Goal: Entertainment & Leisure: Consume media (video, audio)

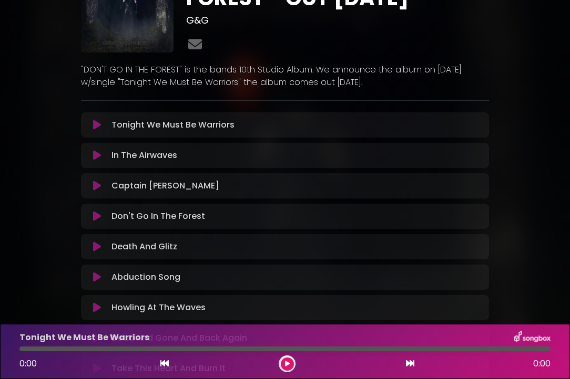
scroll to position [84, 0]
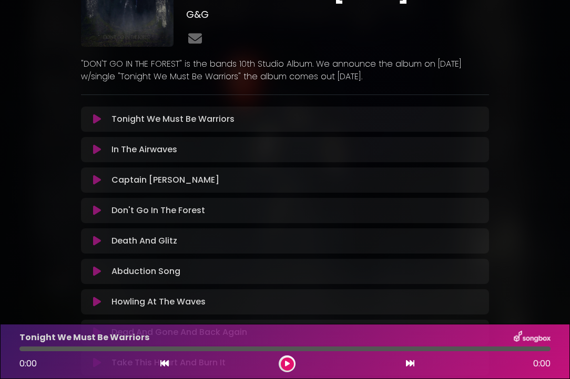
click at [98, 151] on icon at bounding box center [97, 150] width 8 height 11
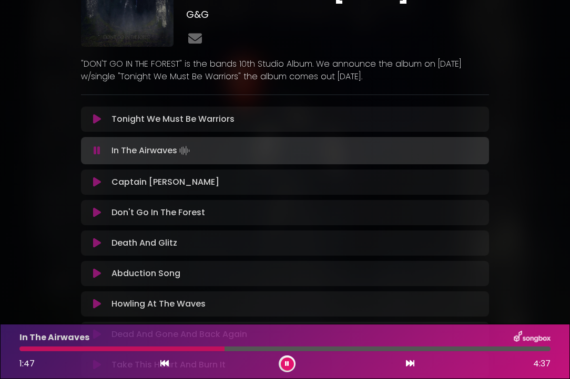
click at [99, 185] on icon at bounding box center [97, 182] width 8 height 11
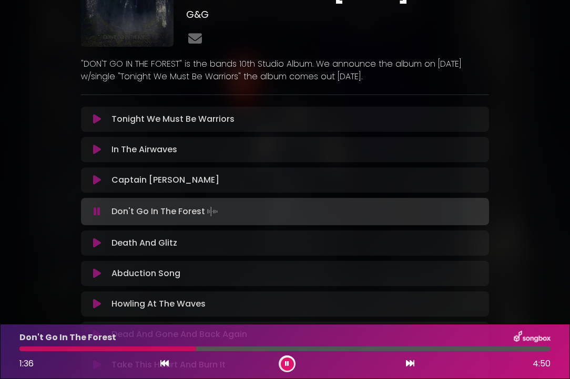
click at [285, 367] on icon at bounding box center [287, 364] width 4 height 6
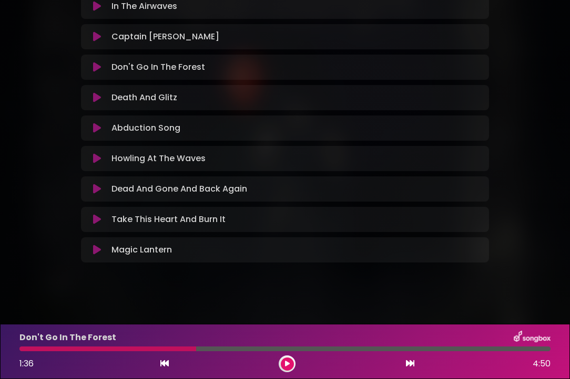
scroll to position [232, 0]
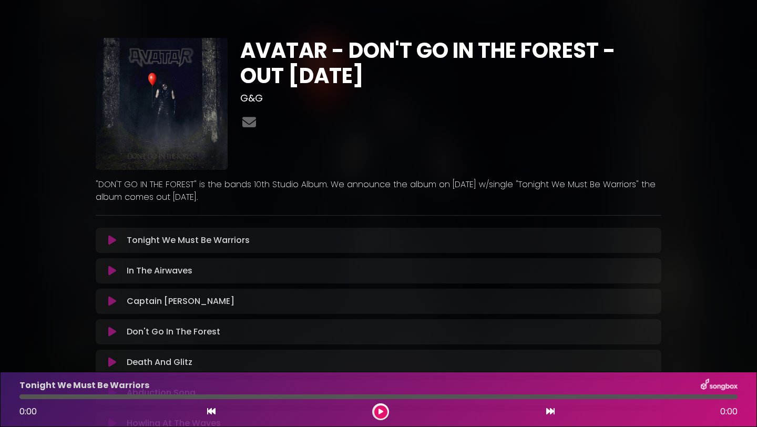
click at [175, 87] on img at bounding box center [162, 104] width 132 height 132
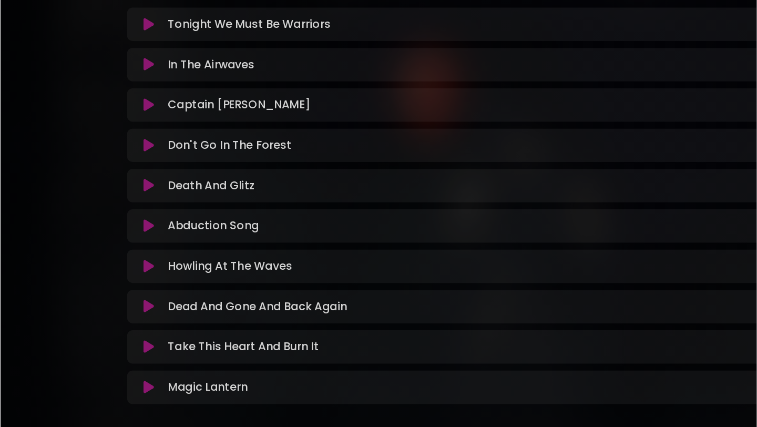
scroll to position [222, 0]
